Goal: Download file/media

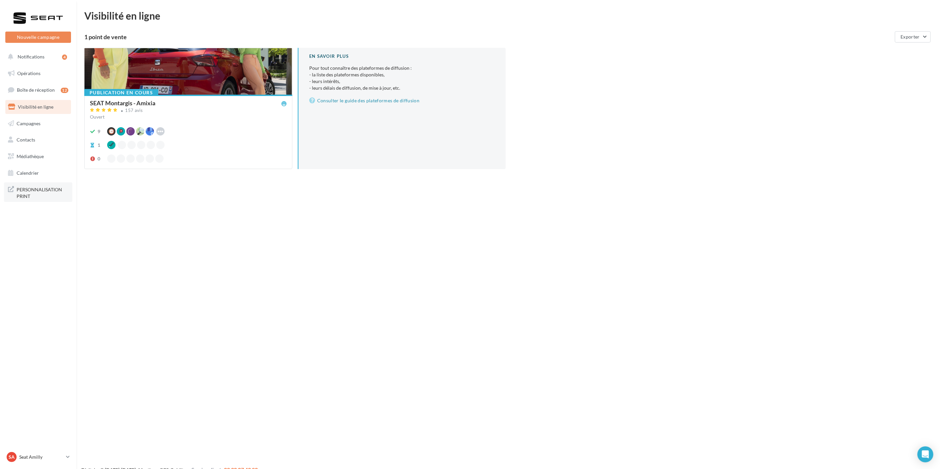
click at [32, 194] on span "PERSONNALISATION PRINT" at bounding box center [43, 192] width 52 height 14
click at [26, 154] on span "Médiathèque" at bounding box center [30, 156] width 27 height 6
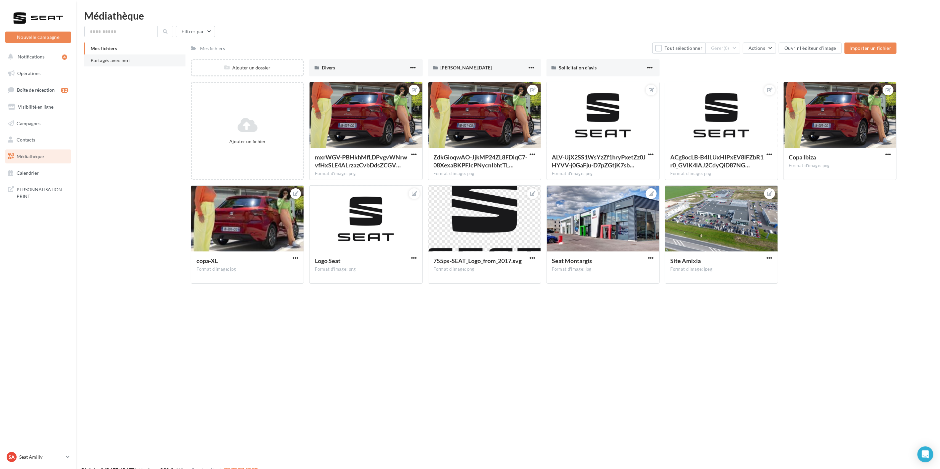
click at [95, 64] on li "Partagés avec moi" at bounding box center [134, 60] width 101 height 12
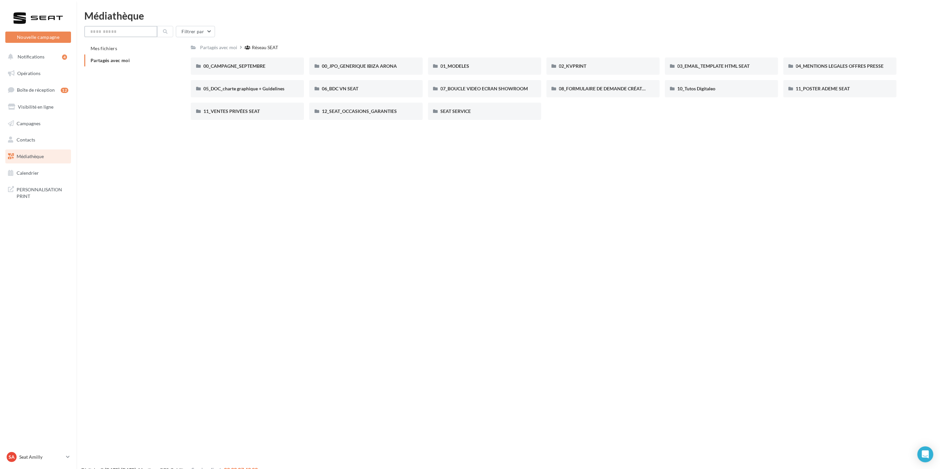
click at [138, 31] on input "text" at bounding box center [120, 31] width 73 height 11
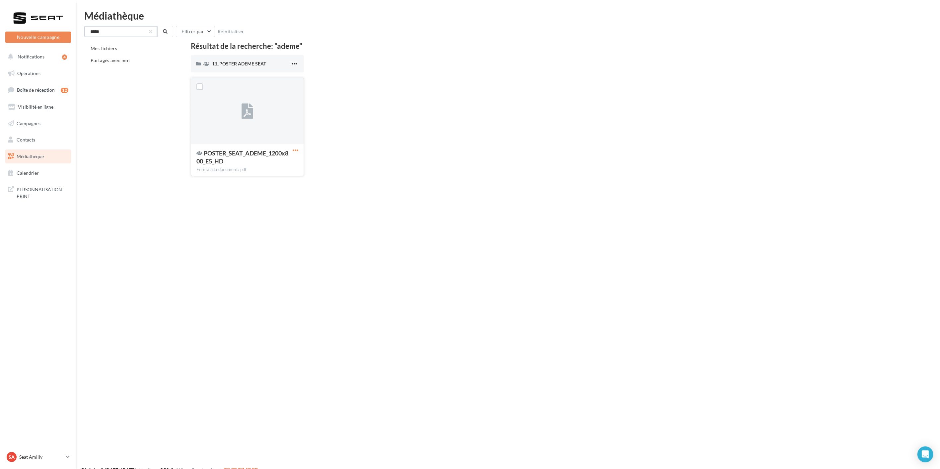
type input "*****"
click at [294, 147] on span "button" at bounding box center [296, 150] width 6 height 6
click at [287, 161] on button "Télécharger" at bounding box center [266, 163] width 66 height 17
click at [51, 453] on p "Seat Amilly" at bounding box center [41, 456] width 44 height 7
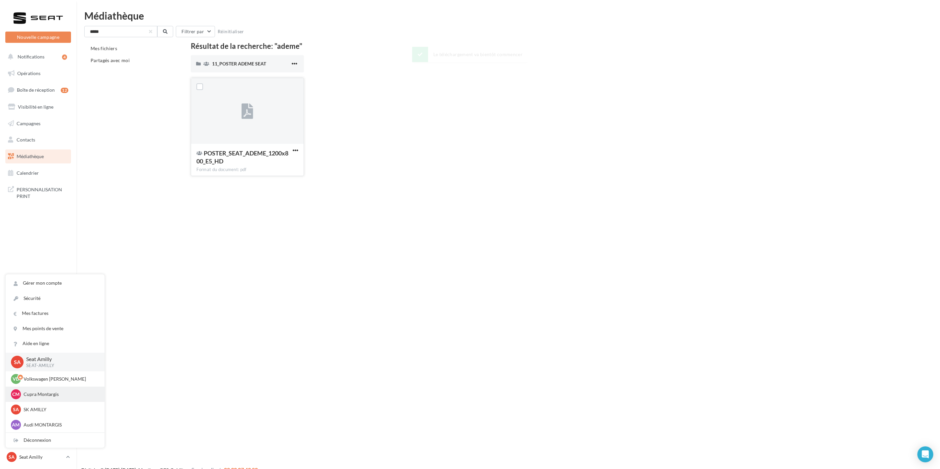
click at [52, 392] on p "Cupra Montargis" at bounding box center [60, 394] width 73 height 7
